Goal: Understand process/instructions

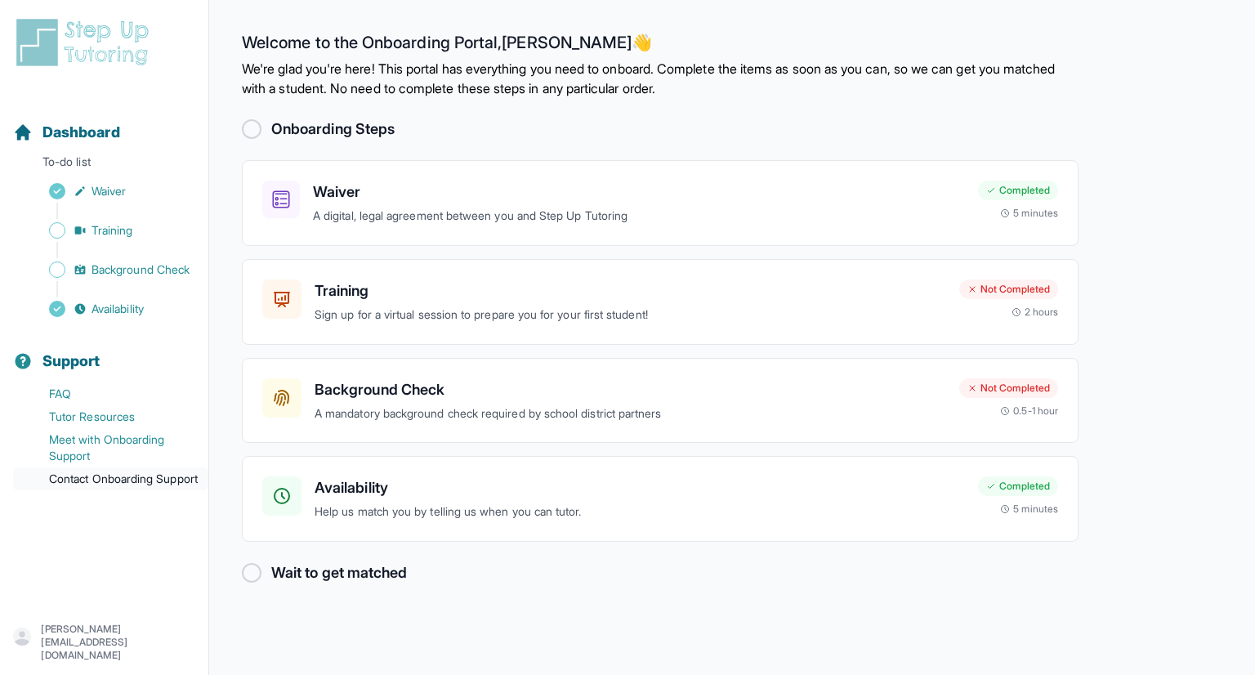
click at [136, 484] on link "Contact Onboarding Support" at bounding box center [110, 478] width 195 height 23
click at [59, 481] on link "Contact Onboarding Support" at bounding box center [110, 478] width 195 height 23
click at [111, 439] on link "Meet with Onboarding Support" at bounding box center [110, 447] width 195 height 39
click at [141, 390] on link "FAQ" at bounding box center [110, 393] width 195 height 23
click at [157, 475] on link "Contact Onboarding Support" at bounding box center [110, 478] width 195 height 23
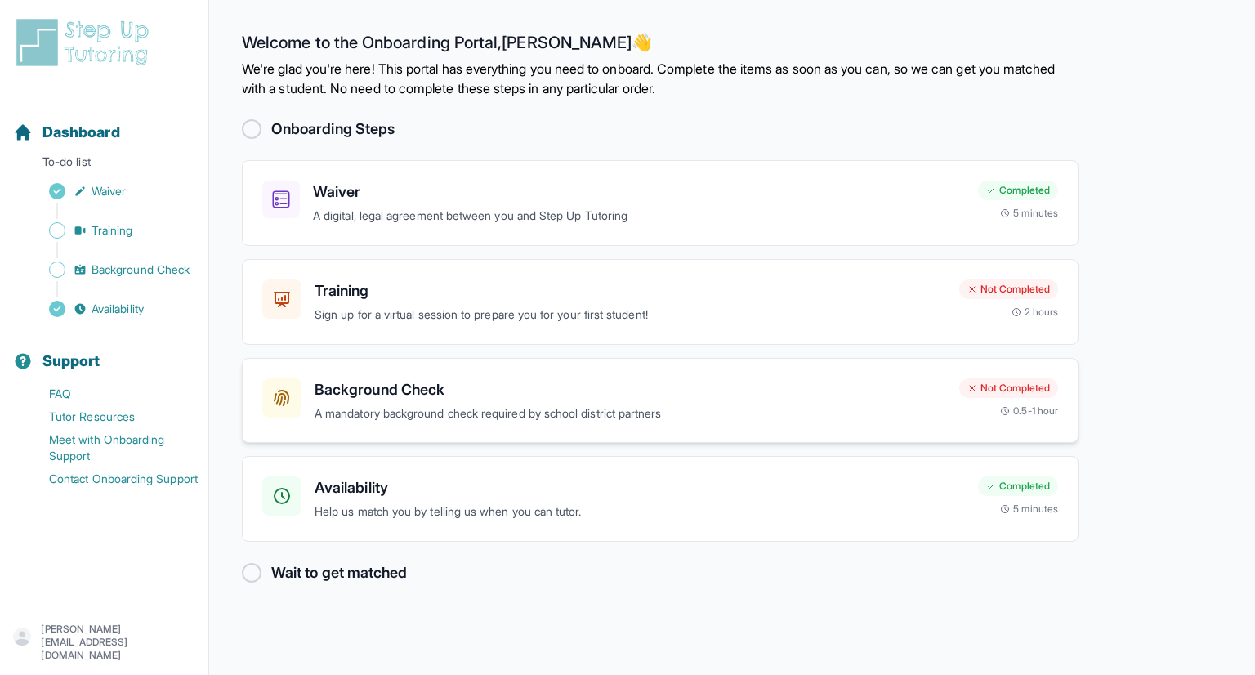
click at [400, 405] on p "A mandatory background check required by school district partners" at bounding box center [631, 414] width 632 height 19
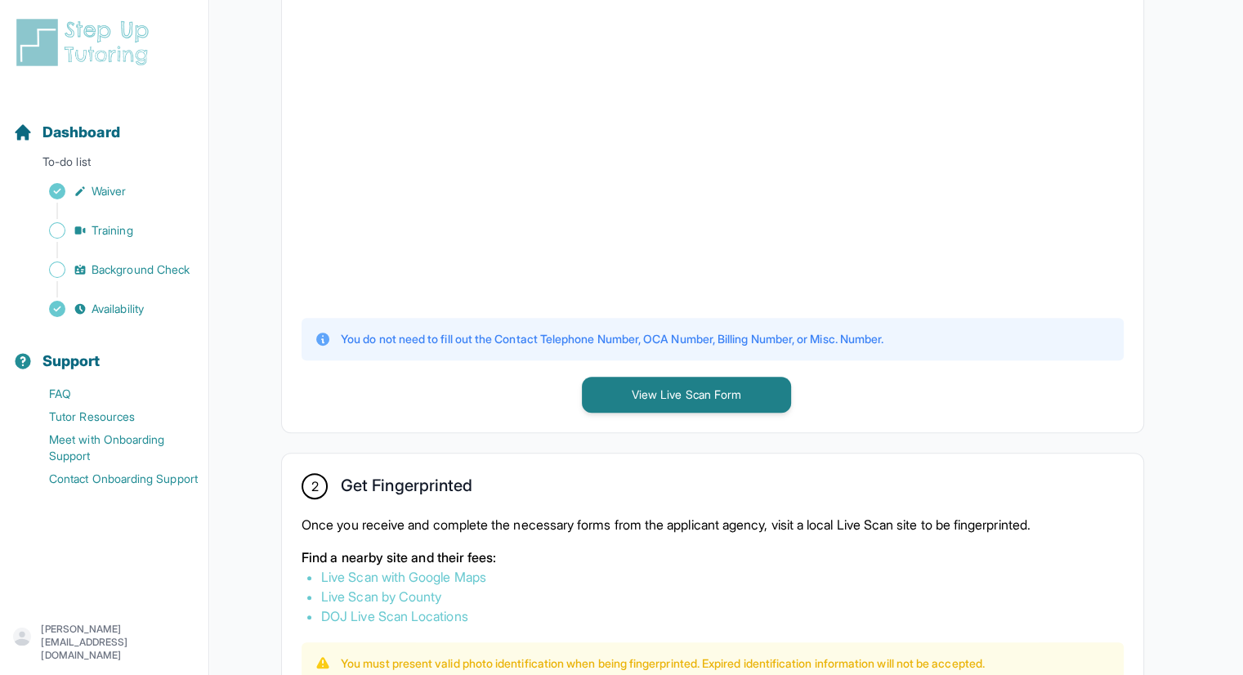
scroll to position [503, 0]
click at [623, 386] on button "View Live Scan Form" at bounding box center [686, 394] width 209 height 36
